Goal: Transaction & Acquisition: Purchase product/service

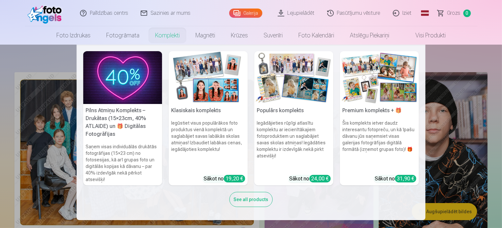
click at [162, 35] on link "Komplekti" at bounding box center [167, 35] width 40 height 18
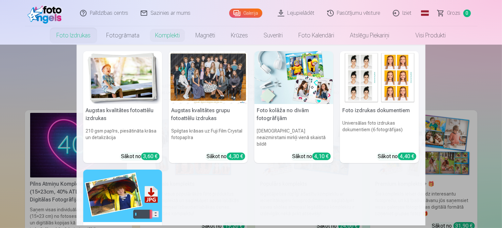
click at [79, 35] on link "Foto izdrukas" at bounding box center [74, 35] width 50 height 18
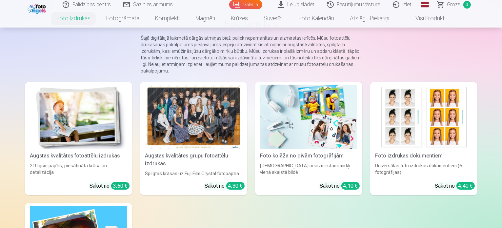
scroll to position [66, 0]
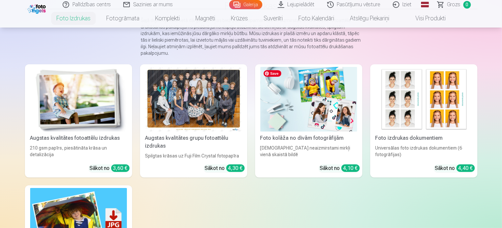
click at [285, 120] on img at bounding box center [309, 99] width 97 height 65
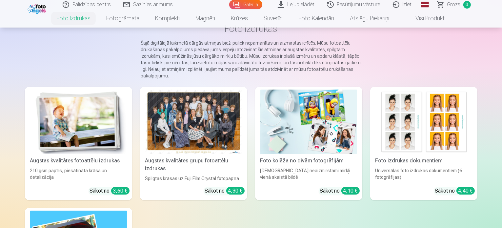
scroll to position [33, 0]
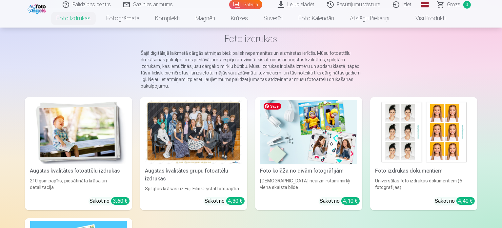
click at [330, 151] on img at bounding box center [309, 132] width 97 height 65
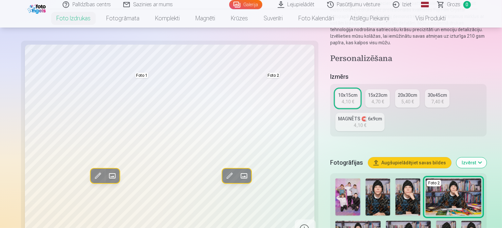
scroll to position [98, 0]
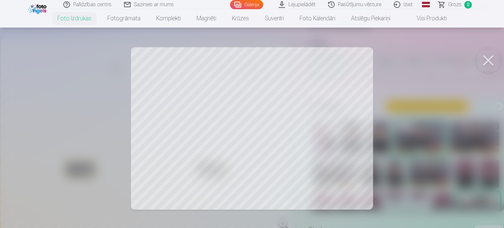
click at [488, 59] on button at bounding box center [488, 60] width 26 height 26
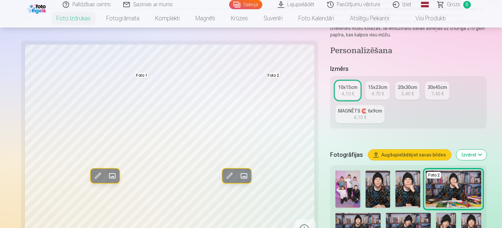
click at [437, 213] on img at bounding box center [447, 228] width 20 height 30
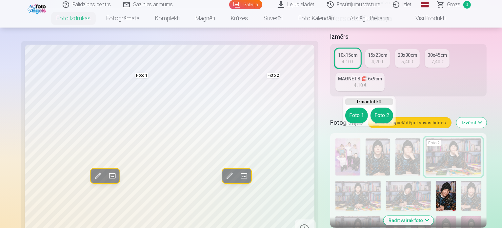
scroll to position [131, 0]
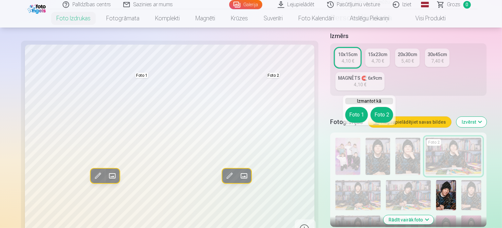
click at [358, 61] on div "Personalizēšana Izmērs 10x15cm 4,10 € 15x23cm 4,70 € 20x30cm 5,40 € 30x45cm 7,4…" at bounding box center [408, 203] width 157 height 380
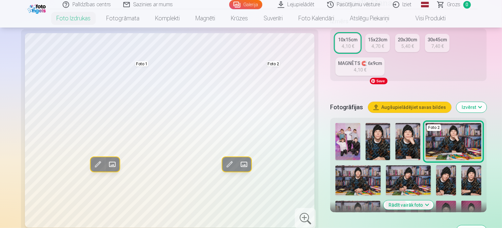
scroll to position [164, 0]
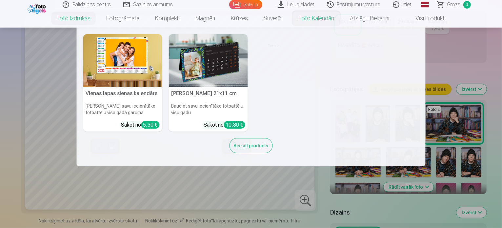
click at [444, 77] on nav "Vienas lapas sienas [PERSON_NAME] savu iecienītāko fotoattēlu visa gada garumā …" at bounding box center [251, 97] width 502 height 139
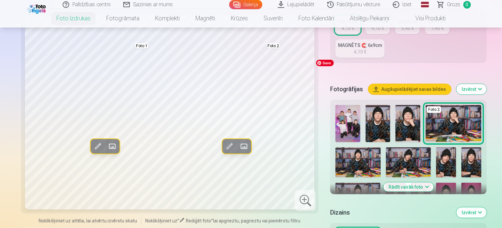
click at [336, 105] on img at bounding box center [348, 123] width 25 height 37
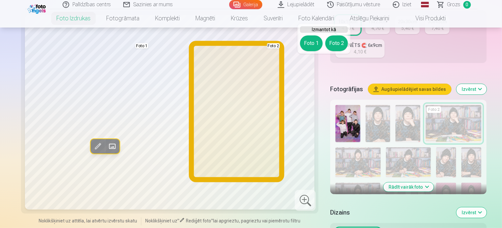
click at [342, 39] on button "Foto 2" at bounding box center [337, 43] width 23 height 16
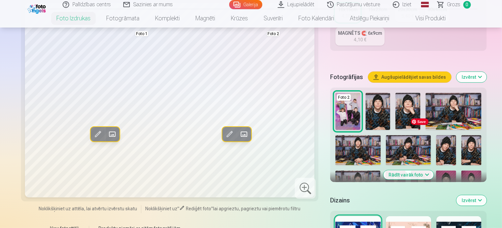
scroll to position [131, 0]
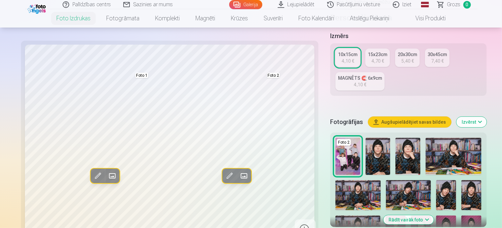
click at [412, 215] on button "Rādīt vairāk foto" at bounding box center [409, 219] width 50 height 9
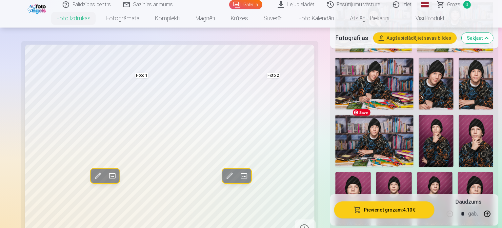
scroll to position [328, 0]
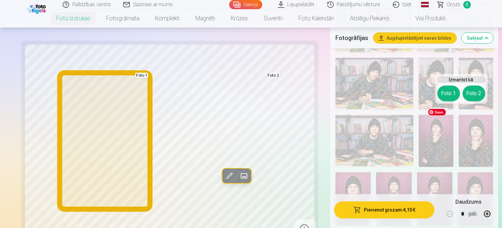
click at [450, 95] on button "Foto 1" at bounding box center [449, 94] width 23 height 16
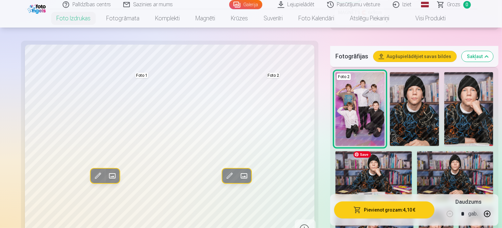
scroll to position [197, 0]
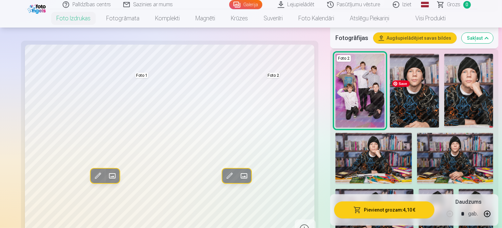
click at [414, 189] on img at bounding box center [375, 215] width 78 height 52
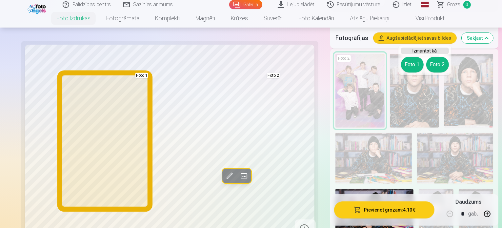
click at [415, 68] on button "Foto 1" at bounding box center [412, 65] width 23 height 16
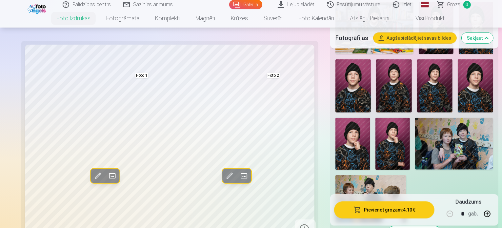
scroll to position [459, 0]
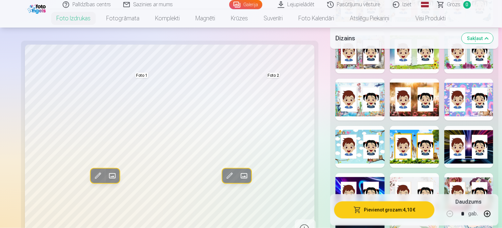
scroll to position [821, 0]
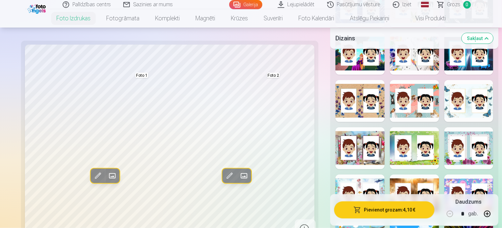
scroll to position [755, 0]
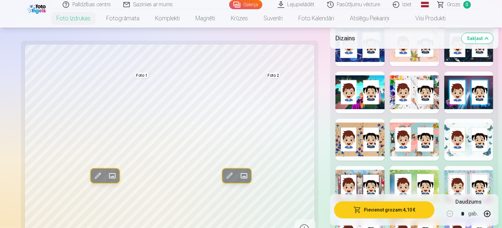
scroll to position [689, 0]
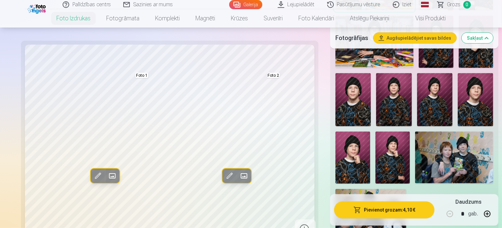
scroll to position [427, 0]
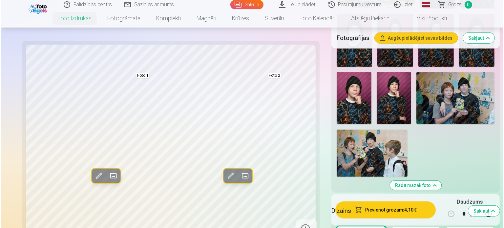
scroll to position [492, 0]
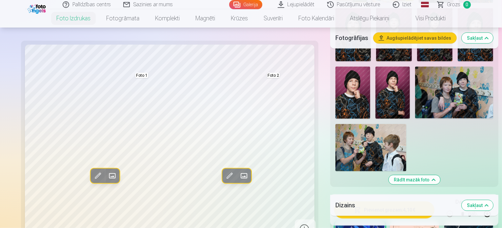
click at [388, 212] on button "Pievienot grozam : 4,10 €" at bounding box center [384, 209] width 100 height 17
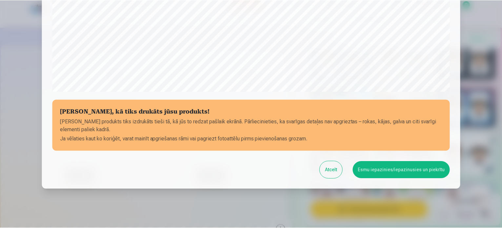
scroll to position [244, 0]
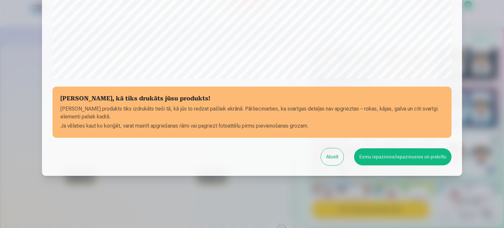
click at [390, 155] on button "Esmu iepazinies/iepazinusies un piekrītu" at bounding box center [402, 156] width 97 height 17
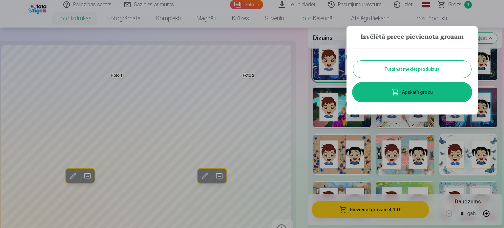
click at [395, 67] on button "Turpināt meklēt produktus" at bounding box center [412, 69] width 118 height 17
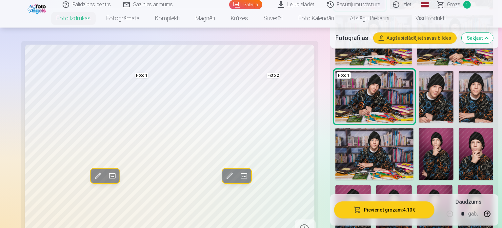
scroll to position [295, 0]
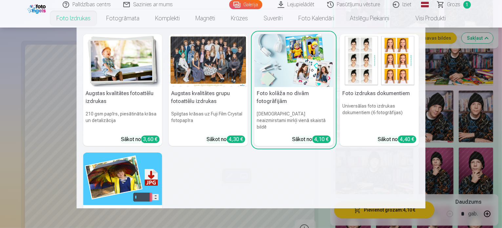
click at [81, 18] on link "Foto izdrukas" at bounding box center [74, 18] width 50 height 18
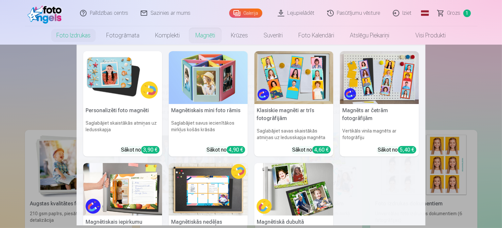
click at [206, 32] on link "Magnēti" at bounding box center [205, 35] width 35 height 18
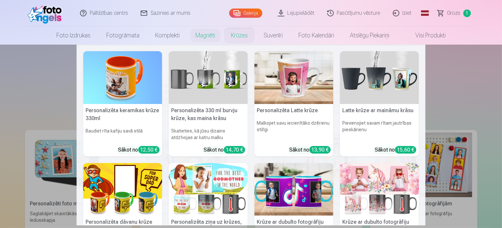
click at [232, 34] on link "Krūzes" at bounding box center [239, 35] width 33 height 18
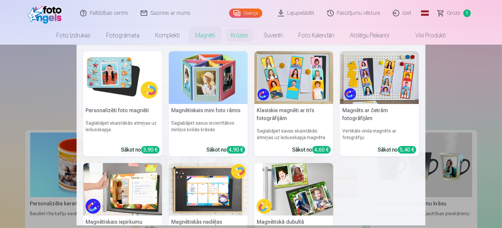
click at [207, 36] on link "Magnēti" at bounding box center [205, 35] width 35 height 18
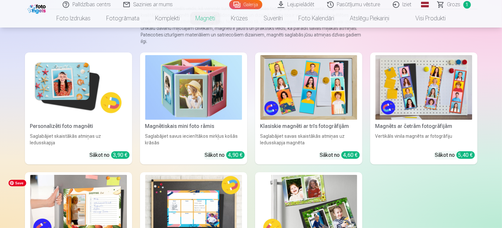
scroll to position [98, 0]
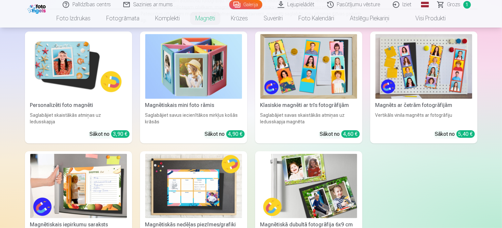
click at [65, 83] on img at bounding box center [78, 66] width 97 height 65
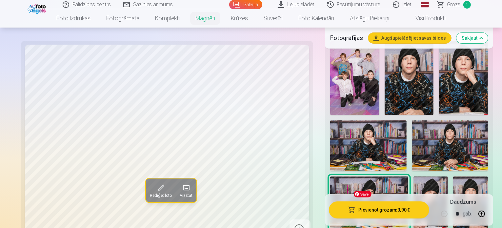
scroll to position [197, 0]
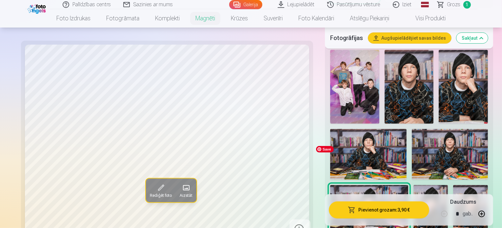
click at [454, 185] on img at bounding box center [471, 211] width 35 height 52
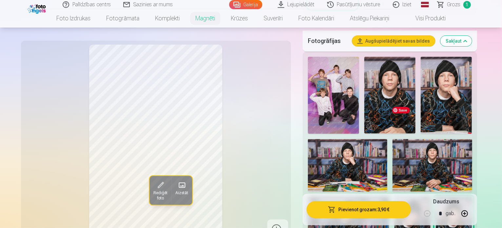
scroll to position [230, 0]
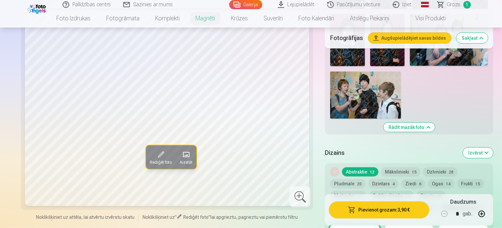
scroll to position [525, 0]
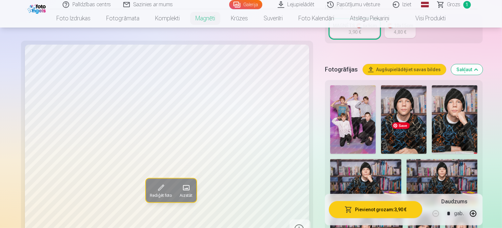
scroll to position [164, 0]
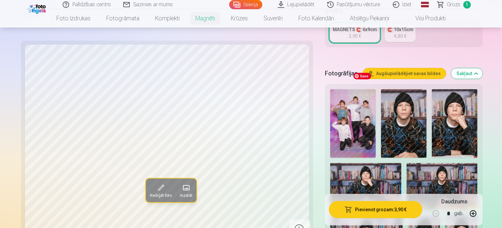
click at [381, 100] on img at bounding box center [404, 123] width 46 height 69
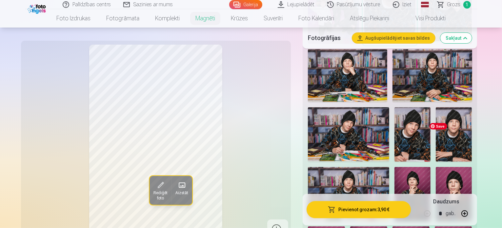
scroll to position [295, 0]
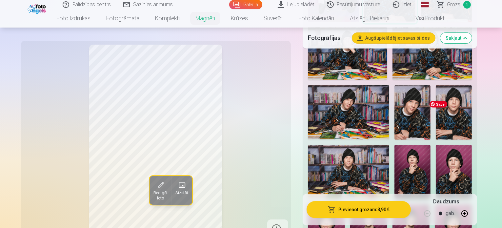
click at [444, 204] on img at bounding box center [453, 232] width 37 height 56
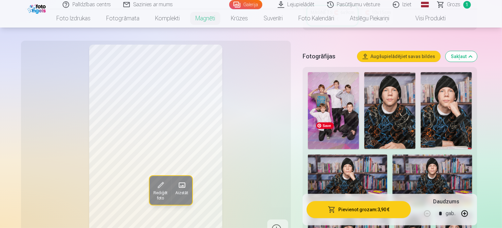
scroll to position [164, 0]
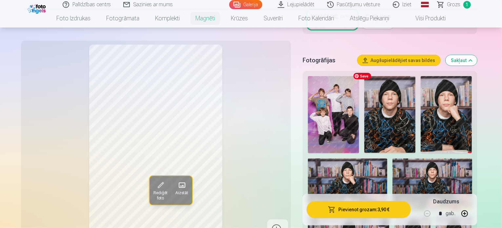
click at [365, 109] on img at bounding box center [390, 114] width 51 height 77
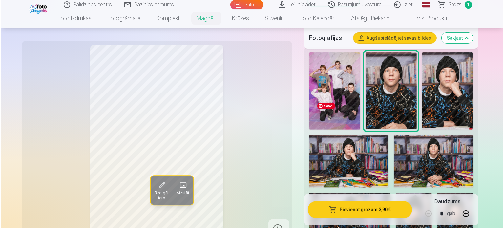
scroll to position [197, 0]
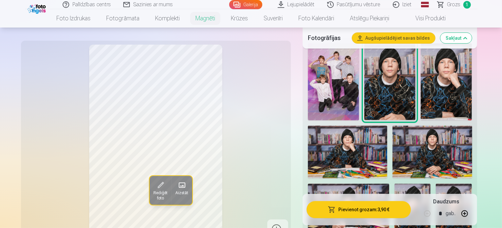
click at [368, 208] on button "Pievienot grozam : 3,90 €" at bounding box center [359, 209] width 105 height 17
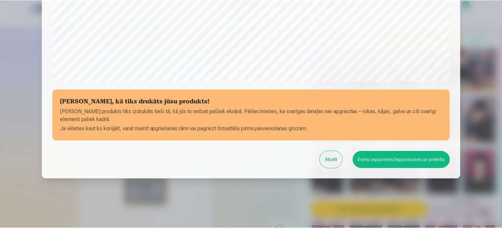
scroll to position [244, 0]
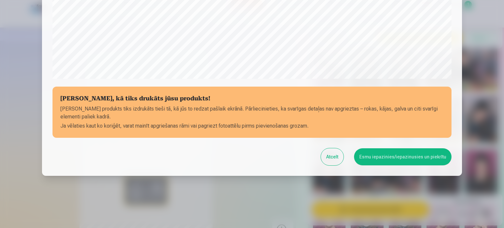
click at [375, 155] on button "Esmu iepazinies/iepazinusies un piekrītu" at bounding box center [402, 156] width 97 height 17
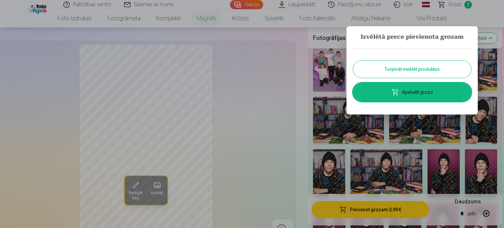
click at [412, 68] on button "Turpināt meklēt produktus" at bounding box center [412, 69] width 118 height 17
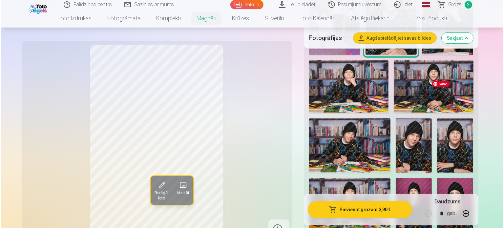
scroll to position [263, 0]
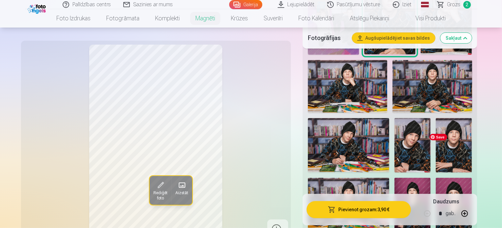
click at [373, 208] on button "Pievienot grozam : 3,90 €" at bounding box center [359, 209] width 105 height 17
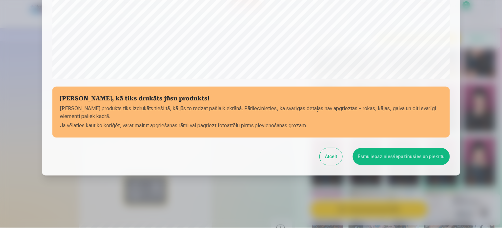
scroll to position [244, 0]
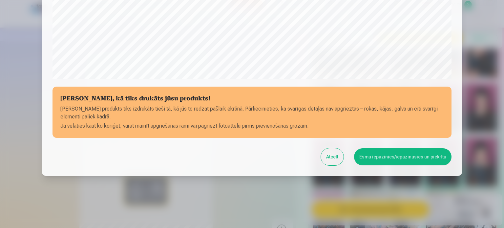
click at [389, 157] on button "Esmu iepazinies/iepazinusies un piekrītu" at bounding box center [402, 156] width 97 height 17
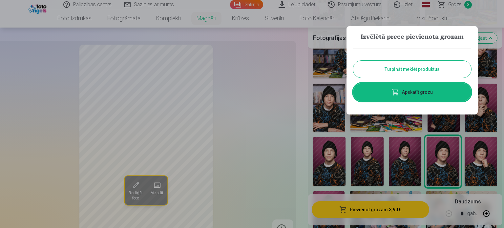
click at [373, 67] on button "Turpināt meklēt produktus" at bounding box center [412, 69] width 118 height 17
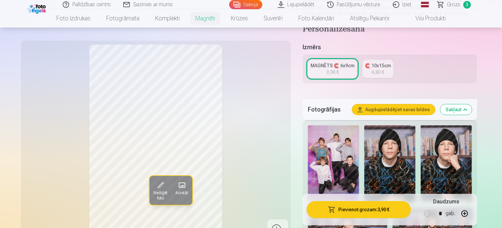
scroll to position [98, 0]
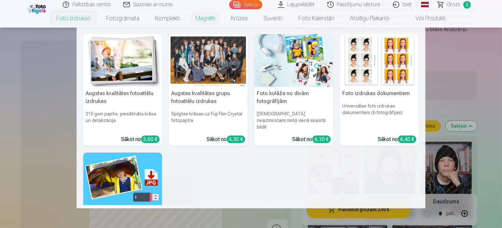
click at [78, 18] on link "Foto izdrukas" at bounding box center [74, 18] width 50 height 18
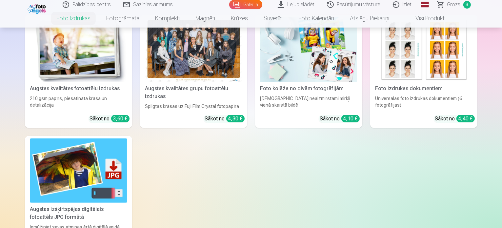
scroll to position [131, 0]
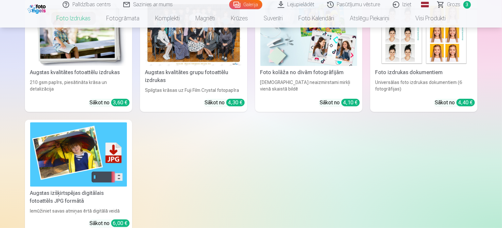
click at [199, 80] on div "Augstas kvalitātes grupu fotoattēlu izdrukas" at bounding box center [194, 77] width 102 height 16
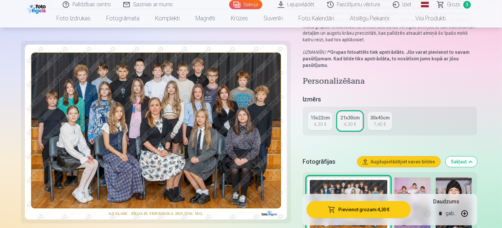
scroll to position [131, 0]
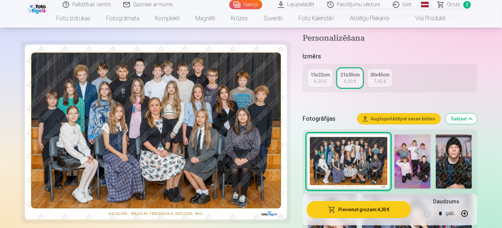
click at [356, 209] on button "Pievienot grozam : 4,30 €" at bounding box center [359, 209] width 105 height 17
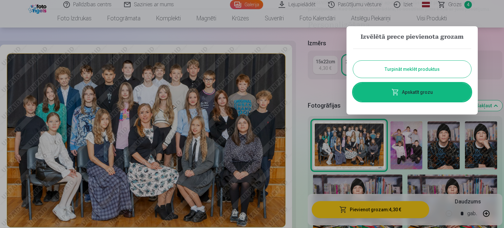
click at [387, 71] on button "Turpināt meklēt produktus" at bounding box center [412, 69] width 118 height 17
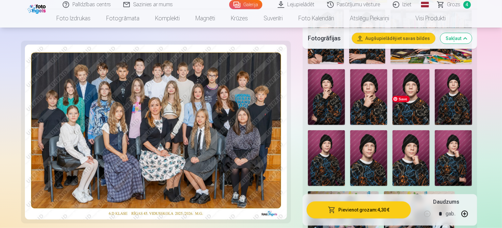
scroll to position [459, 0]
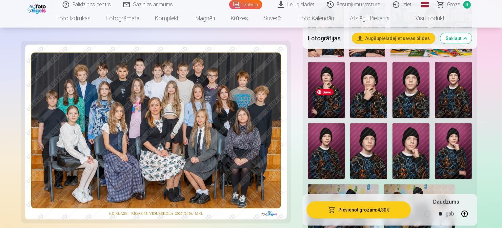
click at [364, 184] on img at bounding box center [343, 207] width 71 height 47
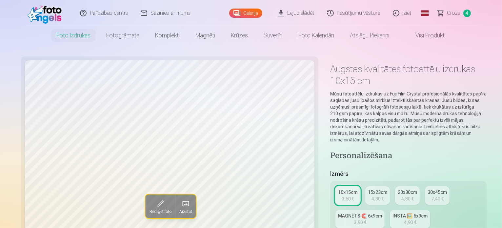
click at [372, 196] on div "4,30 €" at bounding box center [378, 199] width 12 height 7
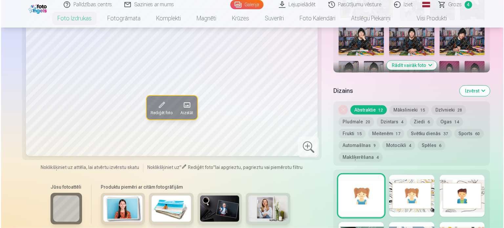
scroll to position [328, 0]
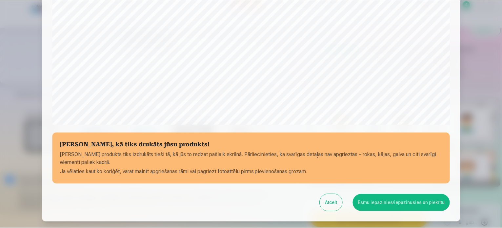
scroll to position [211, 0]
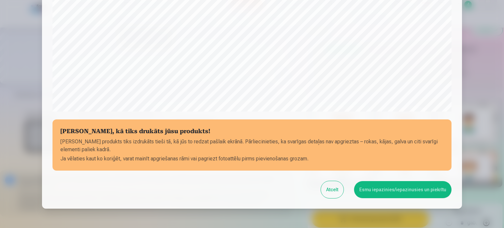
click at [386, 189] on button "Esmu iepazinies/iepazinusies un piekrītu" at bounding box center [402, 189] width 97 height 17
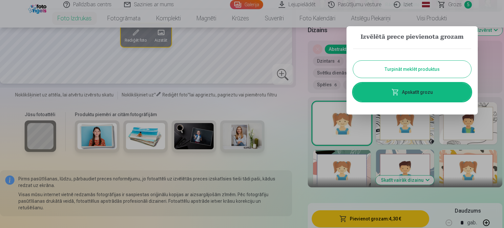
click at [419, 69] on button "Turpināt meklēt produktus" at bounding box center [412, 69] width 118 height 17
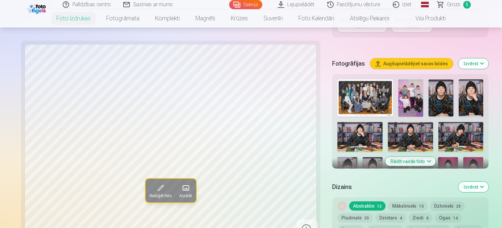
scroll to position [197, 0]
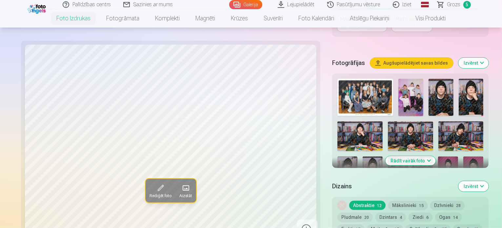
click at [410, 156] on button "Rādīt vairāk foto" at bounding box center [411, 160] width 50 height 9
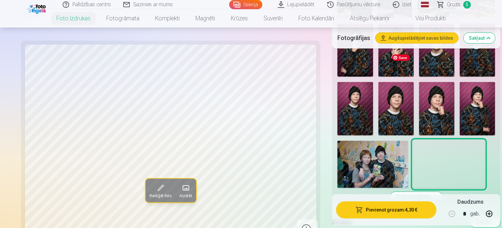
scroll to position [492, 0]
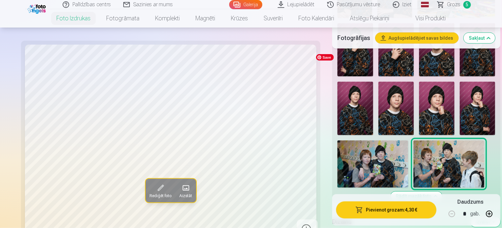
click at [360, 140] on img at bounding box center [373, 163] width 71 height 47
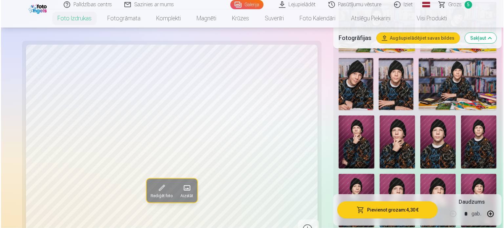
scroll to position [427, 0]
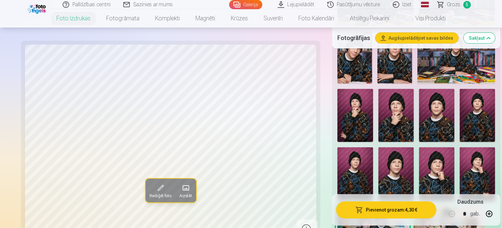
click at [378, 208] on button "Pievienot grozam : 4,30 €" at bounding box center [386, 209] width 100 height 17
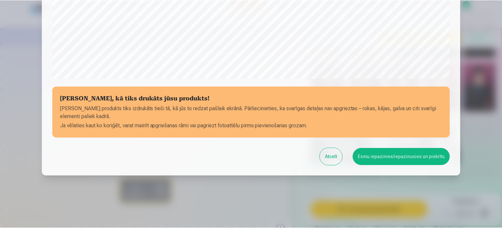
scroll to position [244, 0]
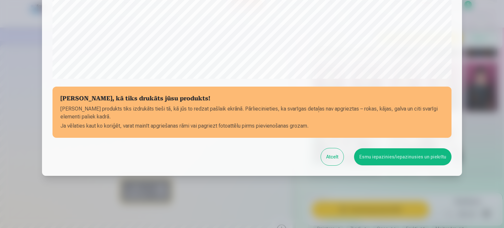
click at [389, 156] on button "Esmu iepazinies/iepazinusies un piekrītu" at bounding box center [402, 156] width 97 height 17
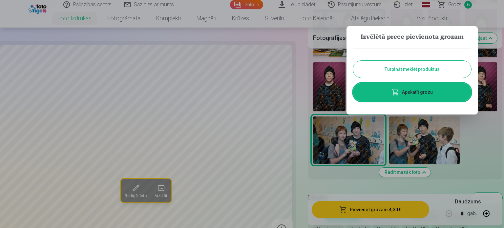
click at [394, 67] on button "Turpināt meklēt produktus" at bounding box center [412, 69] width 118 height 17
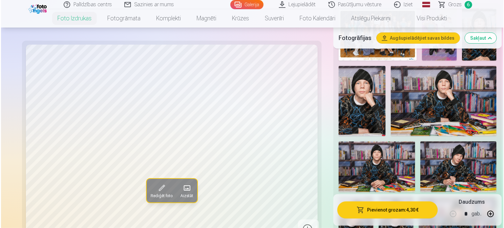
scroll to position [131, 0]
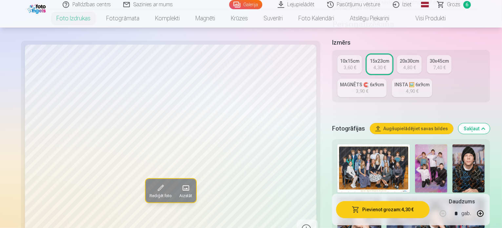
click at [416, 144] on img at bounding box center [432, 168] width 32 height 48
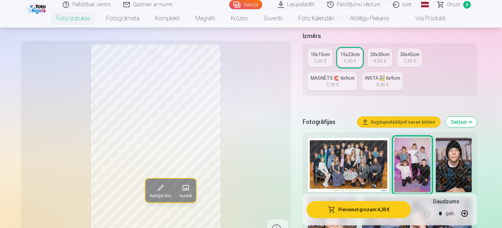
click at [360, 209] on button "Pievienot grozam : 4,30 €" at bounding box center [359, 209] width 105 height 17
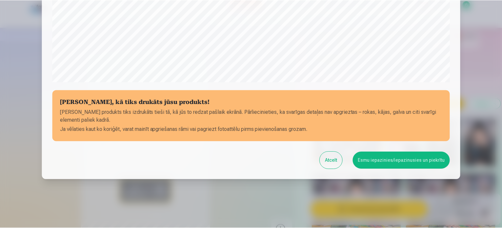
scroll to position [244, 0]
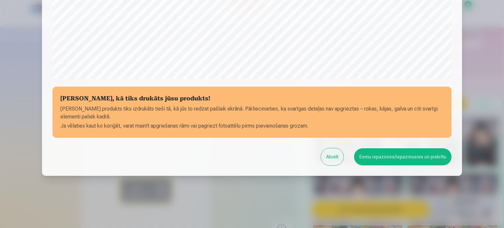
click at [386, 155] on button "Esmu iepazinies/iepazinusies un piekrītu" at bounding box center [402, 156] width 97 height 17
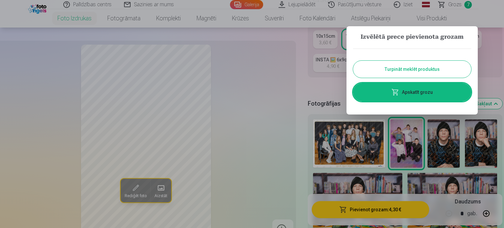
click at [393, 68] on button "Turpināt meklēt produktus" at bounding box center [412, 69] width 118 height 17
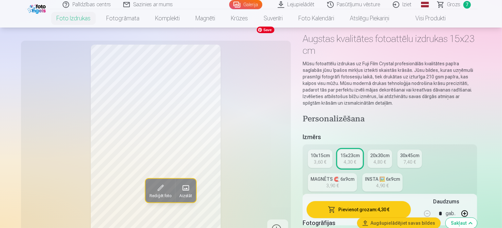
scroll to position [33, 0]
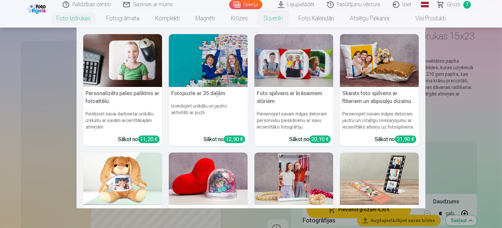
click at [267, 19] on link "Suvenīri" at bounding box center [273, 18] width 35 height 18
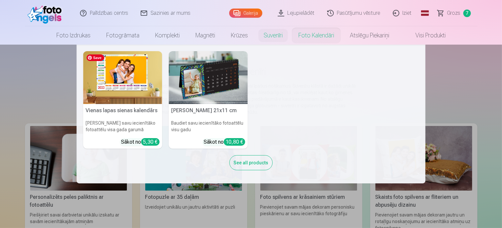
click at [118, 74] on img at bounding box center [122, 77] width 79 height 53
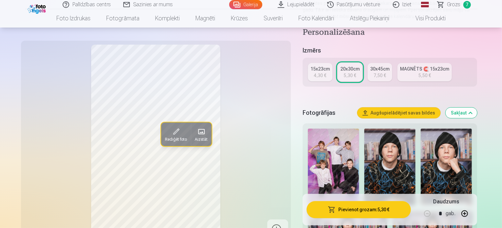
scroll to position [98, 0]
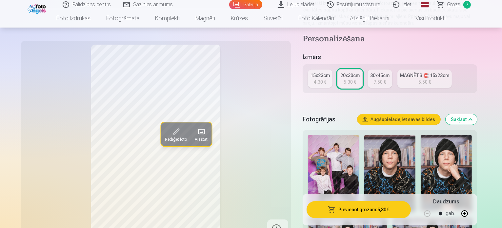
click at [332, 157] on img at bounding box center [333, 173] width 51 height 77
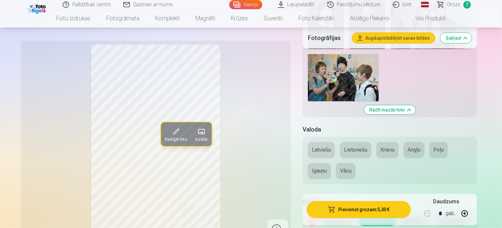
scroll to position [558, 0]
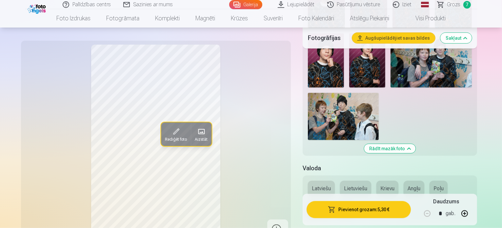
scroll to position [525, 0]
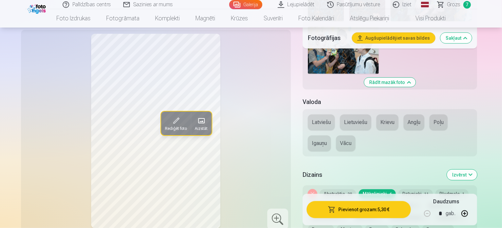
scroll to position [591, 0]
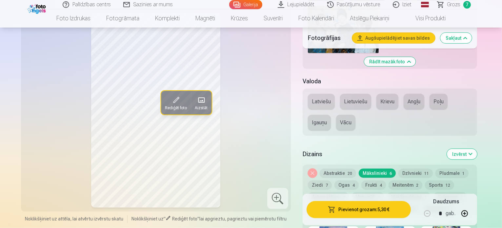
scroll to position [656, 0]
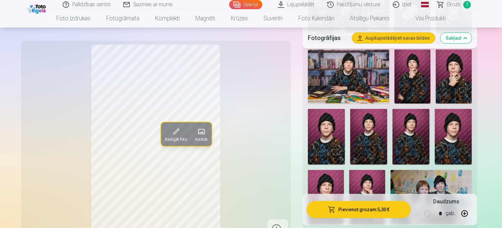
scroll to position [492, 0]
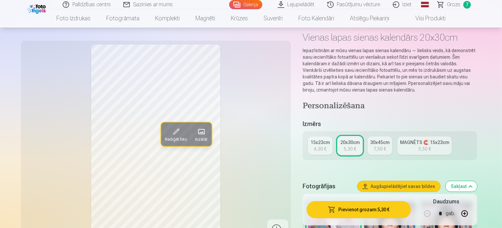
scroll to position [33, 0]
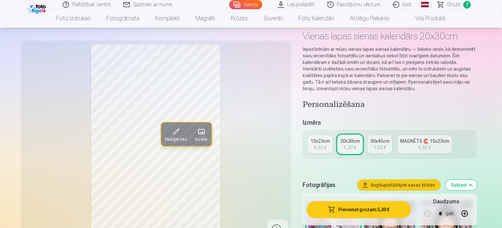
click at [365, 210] on button "Pievienot grozam : 5,30 €" at bounding box center [359, 209] width 105 height 17
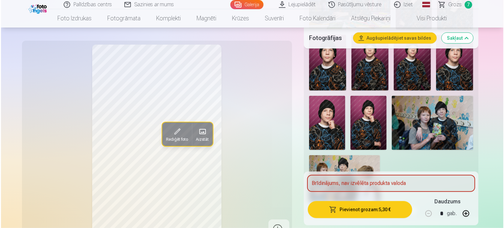
scroll to position [459, 0]
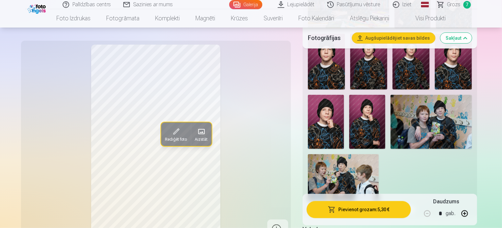
click at [379, 209] on button "Pievienot grozam : 5,30 €" at bounding box center [359, 209] width 105 height 17
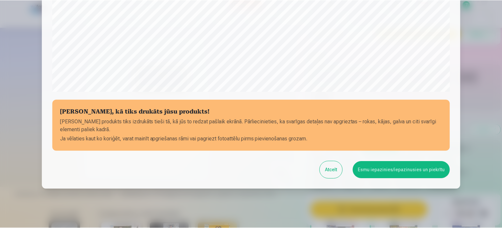
scroll to position [244, 0]
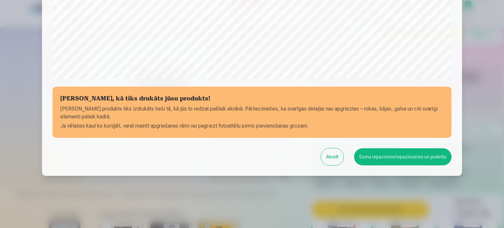
click at [399, 156] on button "Esmu iepazinies/iepazinusies un piekrītu" at bounding box center [402, 156] width 97 height 17
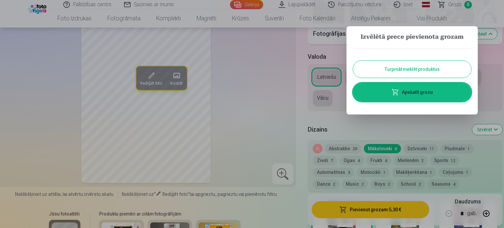
click at [394, 69] on button "Turpināt meklēt produktus" at bounding box center [412, 69] width 118 height 17
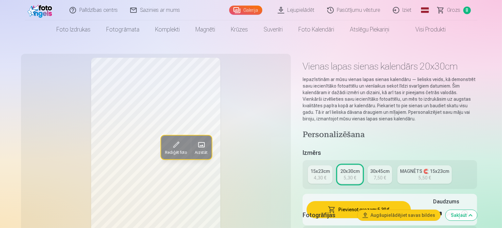
scroll to position [0, 0]
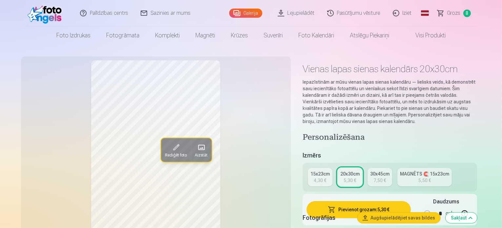
click at [461, 11] on link "Grozs 8" at bounding box center [455, 13] width 46 height 26
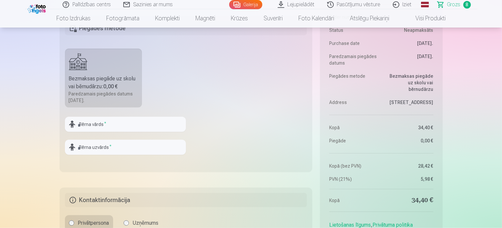
scroll to position [689, 0]
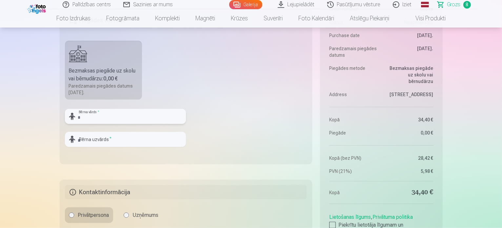
click at [110, 116] on input "text" at bounding box center [125, 116] width 121 height 15
type input "******"
click at [95, 141] on input "text" at bounding box center [125, 139] width 121 height 15
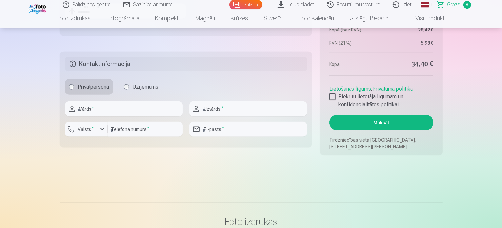
scroll to position [821, 0]
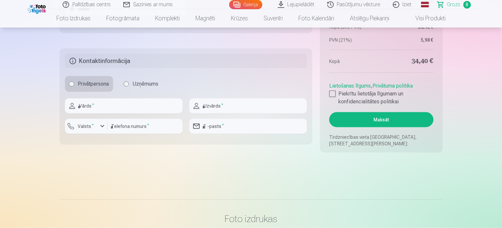
type input "*******"
click at [115, 110] on input "text" at bounding box center [124, 105] width 118 height 15
type input "****"
type input "********"
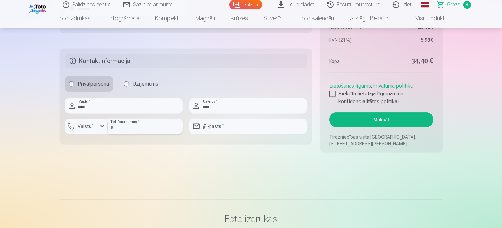
type input "**********"
click at [101, 127] on div "button" at bounding box center [102, 126] width 8 height 8
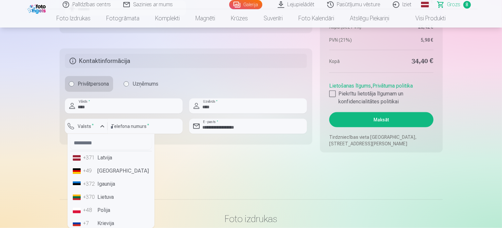
click at [100, 159] on li "+371 Latvija" at bounding box center [111, 157] width 82 height 13
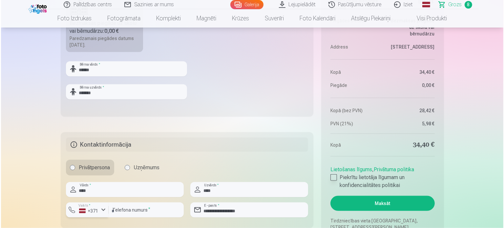
scroll to position [755, 0]
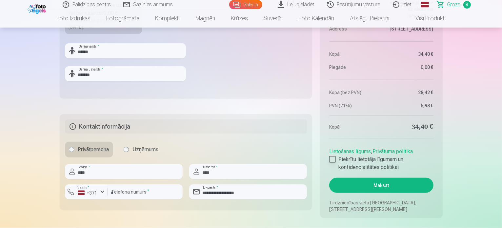
click at [333, 158] on div at bounding box center [333, 159] width 7 height 7
click at [374, 187] on button "Maksāt" at bounding box center [382, 185] width 104 height 15
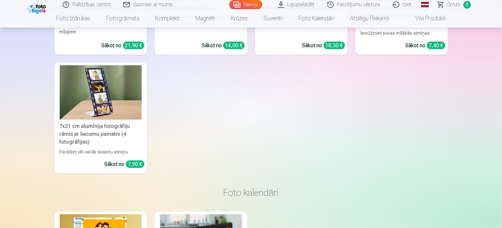
scroll to position [3118, 0]
